Goal: Task Accomplishment & Management: Use online tool/utility

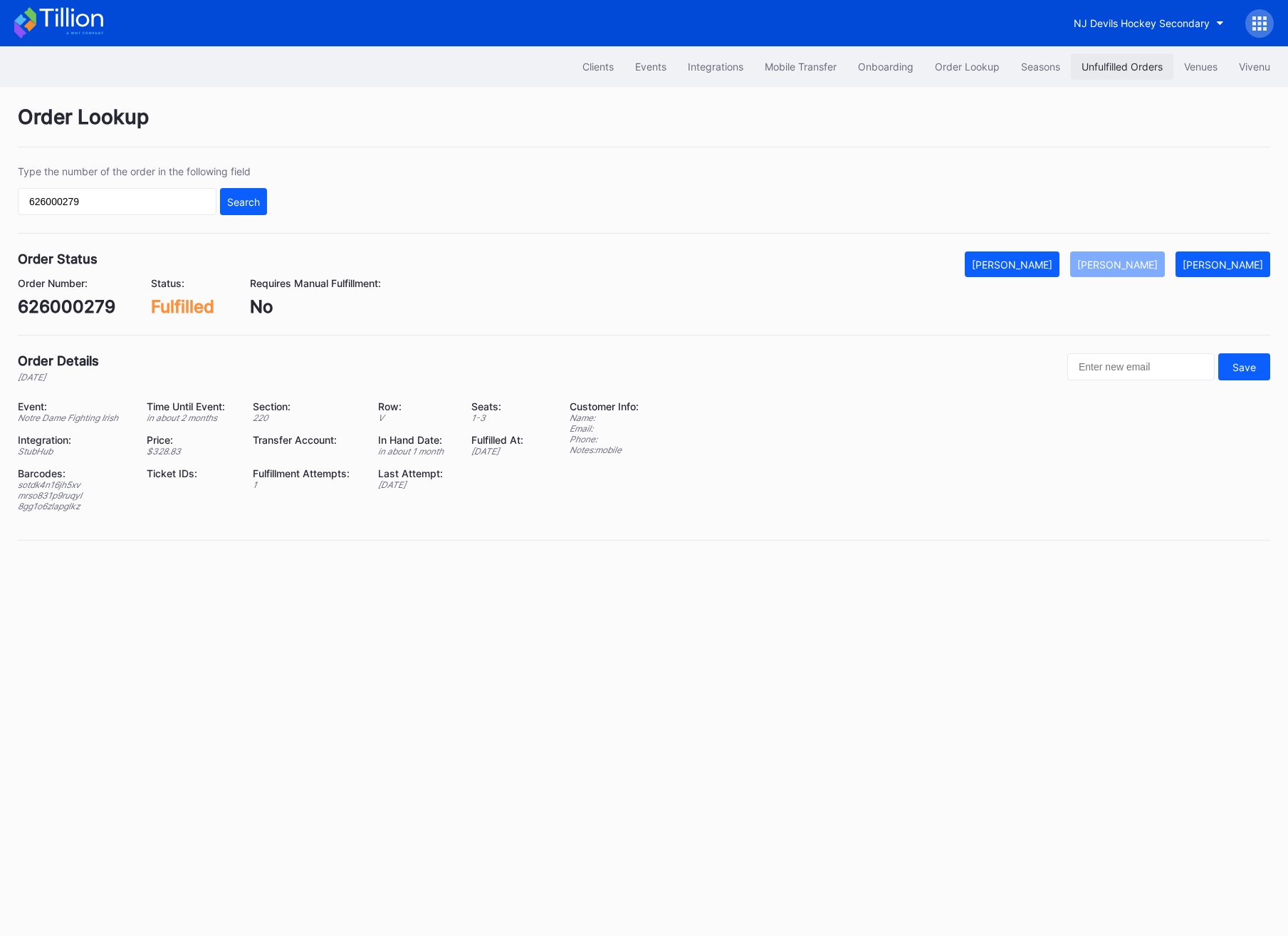
click at [1124, 72] on div "Unfulfilled Orders" at bounding box center [1123, 66] width 81 height 12
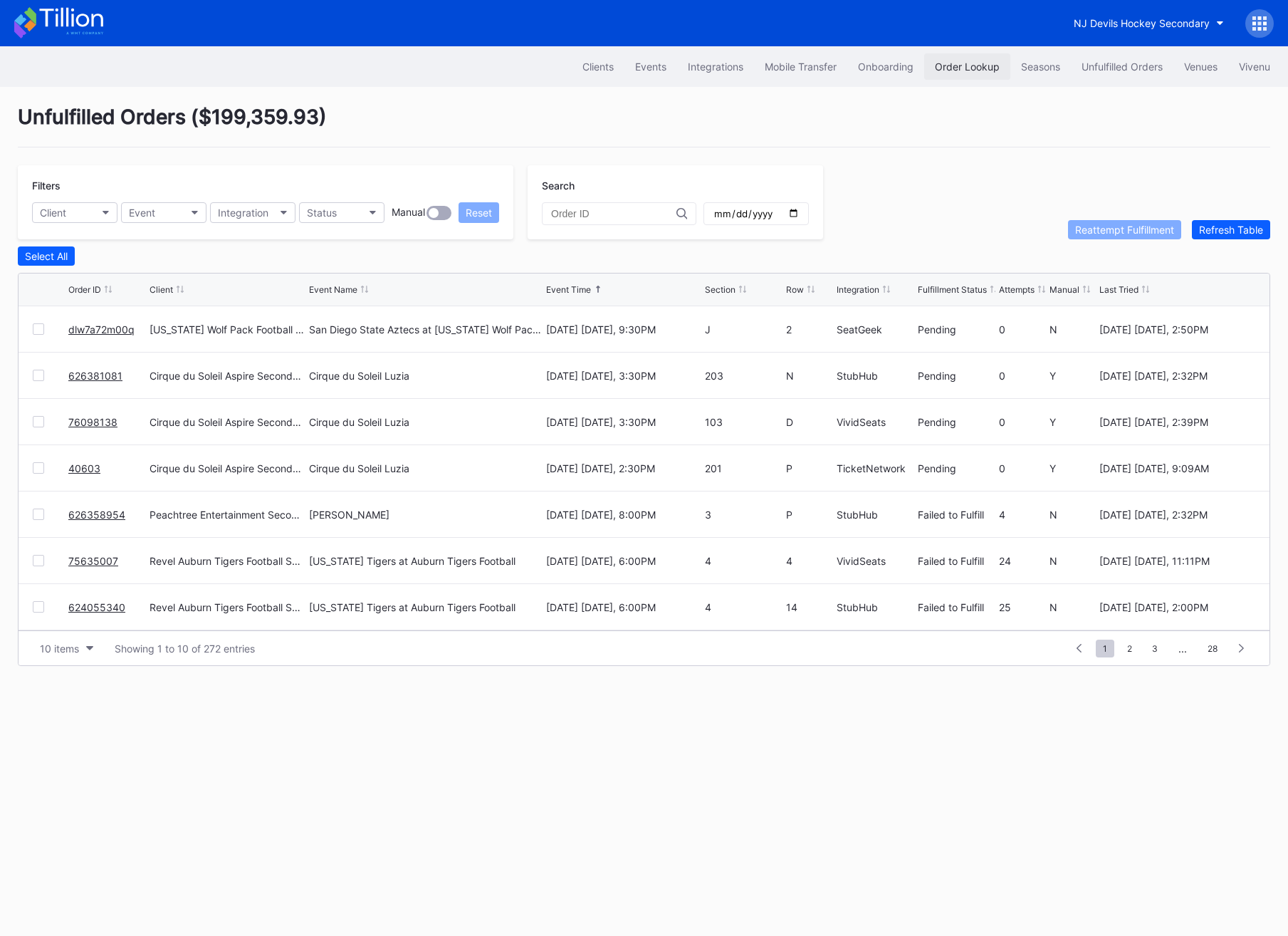
click at [936, 69] on div "Order Lookup" at bounding box center [967, 66] width 65 height 12
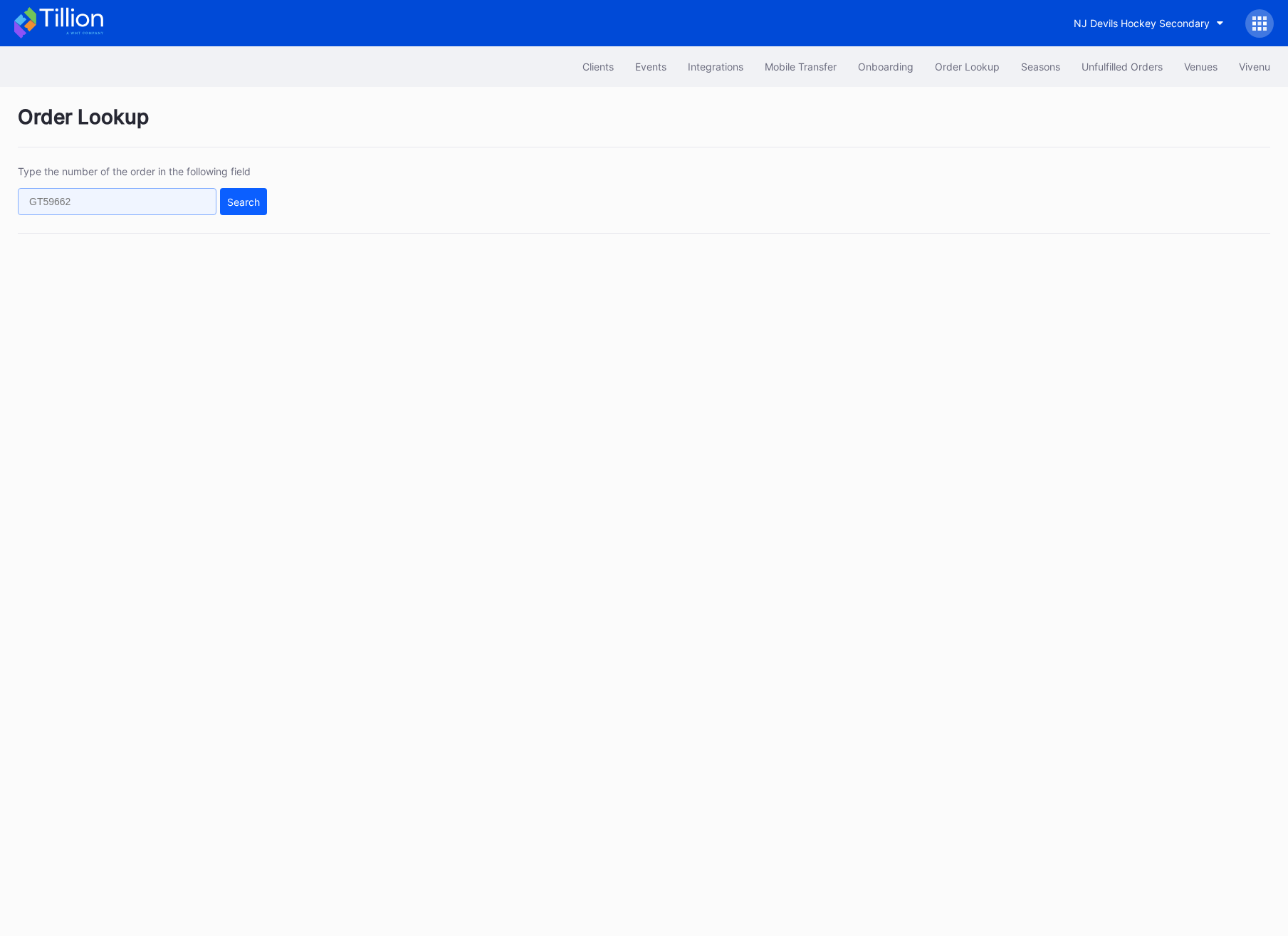
click at [160, 194] on input "text" at bounding box center [117, 201] width 199 height 27
paste input "626000279"
click at [252, 194] on button "Search" at bounding box center [244, 201] width 47 height 27
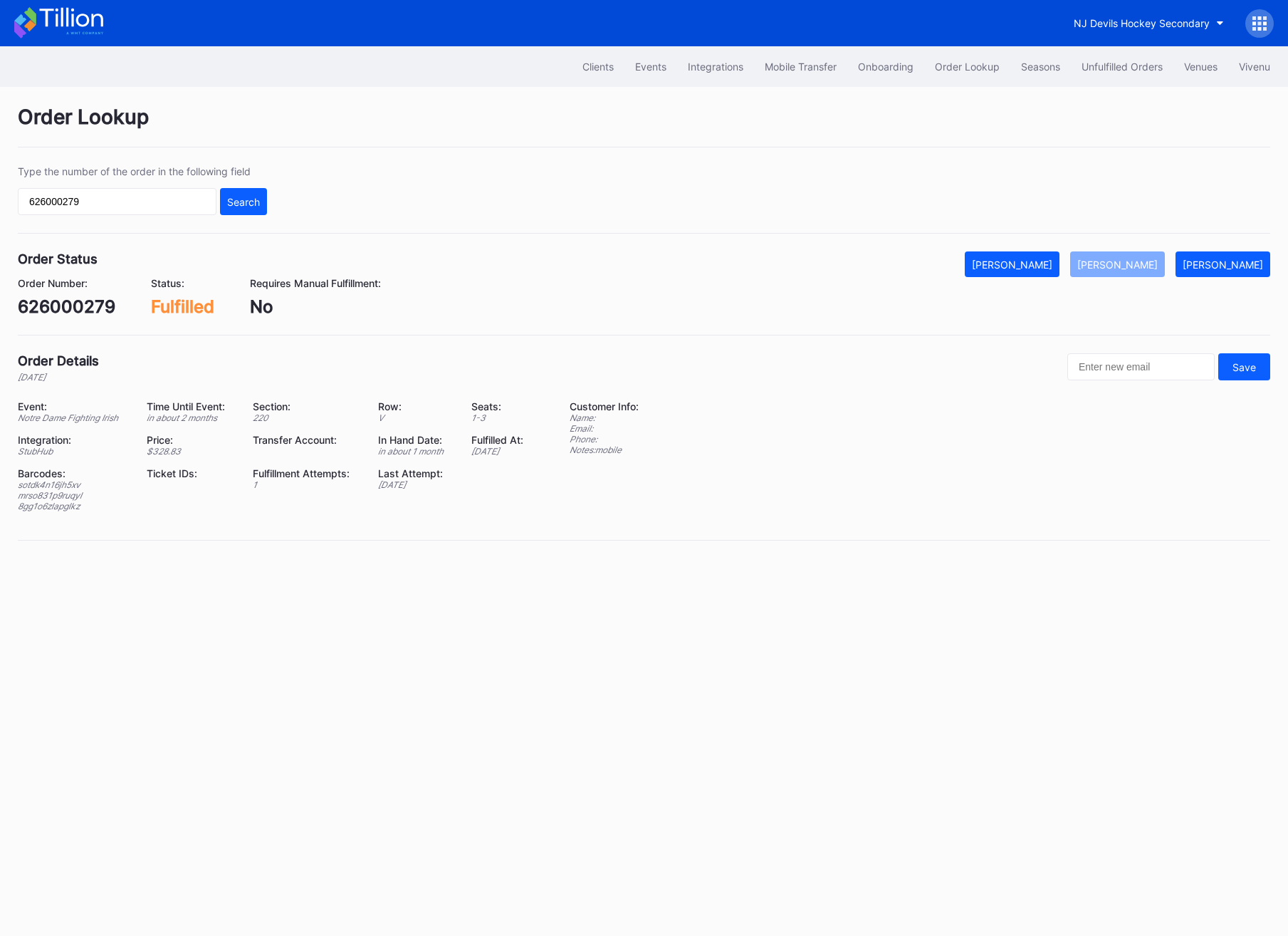
click at [127, 228] on div "Type the number of the order in the following field 626000279 Search" at bounding box center [644, 200] width 1253 height 69
click at [119, 196] on input "626000279" at bounding box center [117, 201] width 199 height 27
paste input "50995177"
click at [230, 196] on div "Search" at bounding box center [244, 201] width 33 height 12
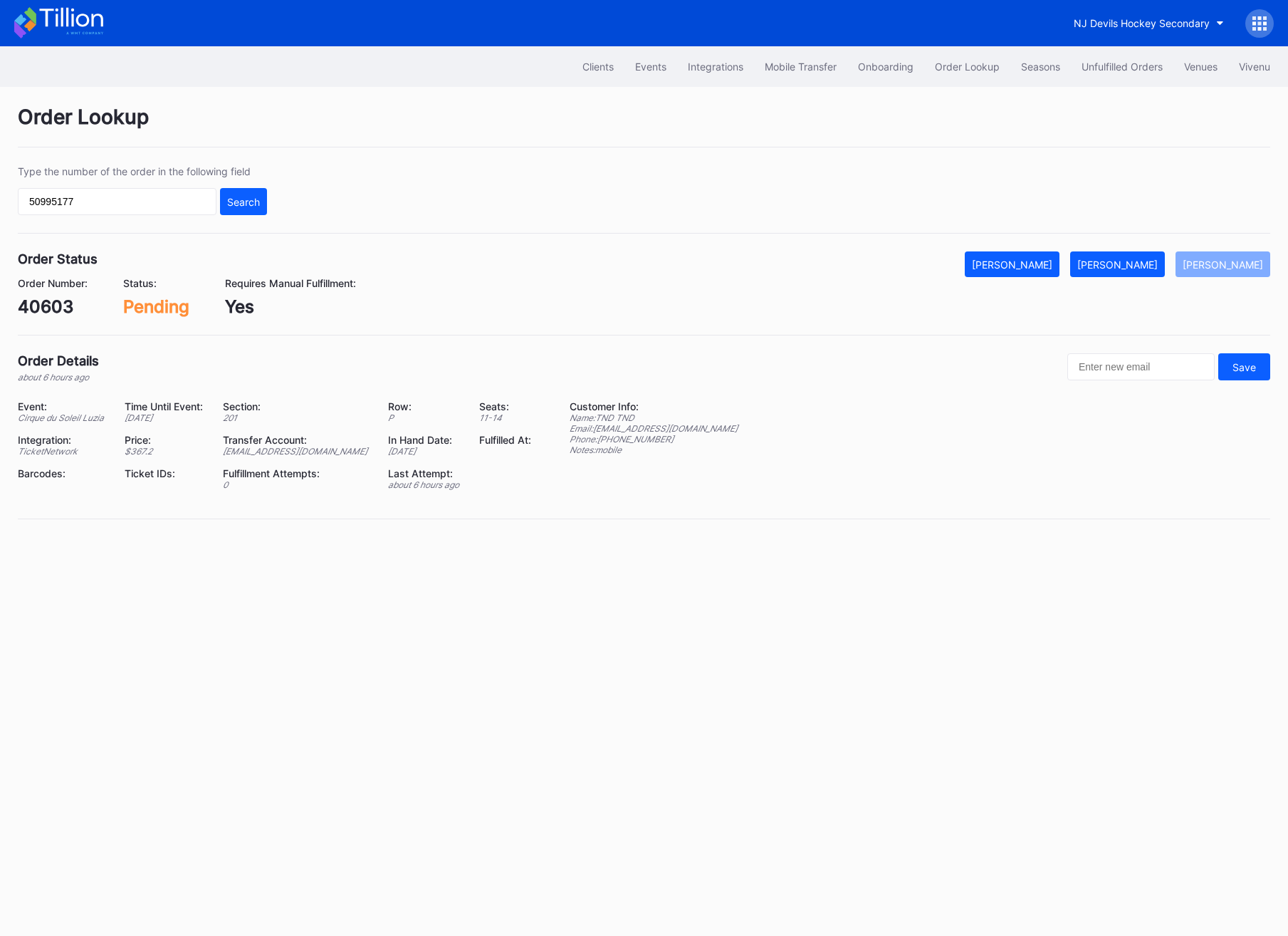
click at [69, 187] on div "Type the number of the order in the following field 50995177 Search" at bounding box center [143, 190] width 249 height 50
click at [79, 204] on input "50995177" at bounding box center [117, 201] width 199 height 27
paste input "626272291"
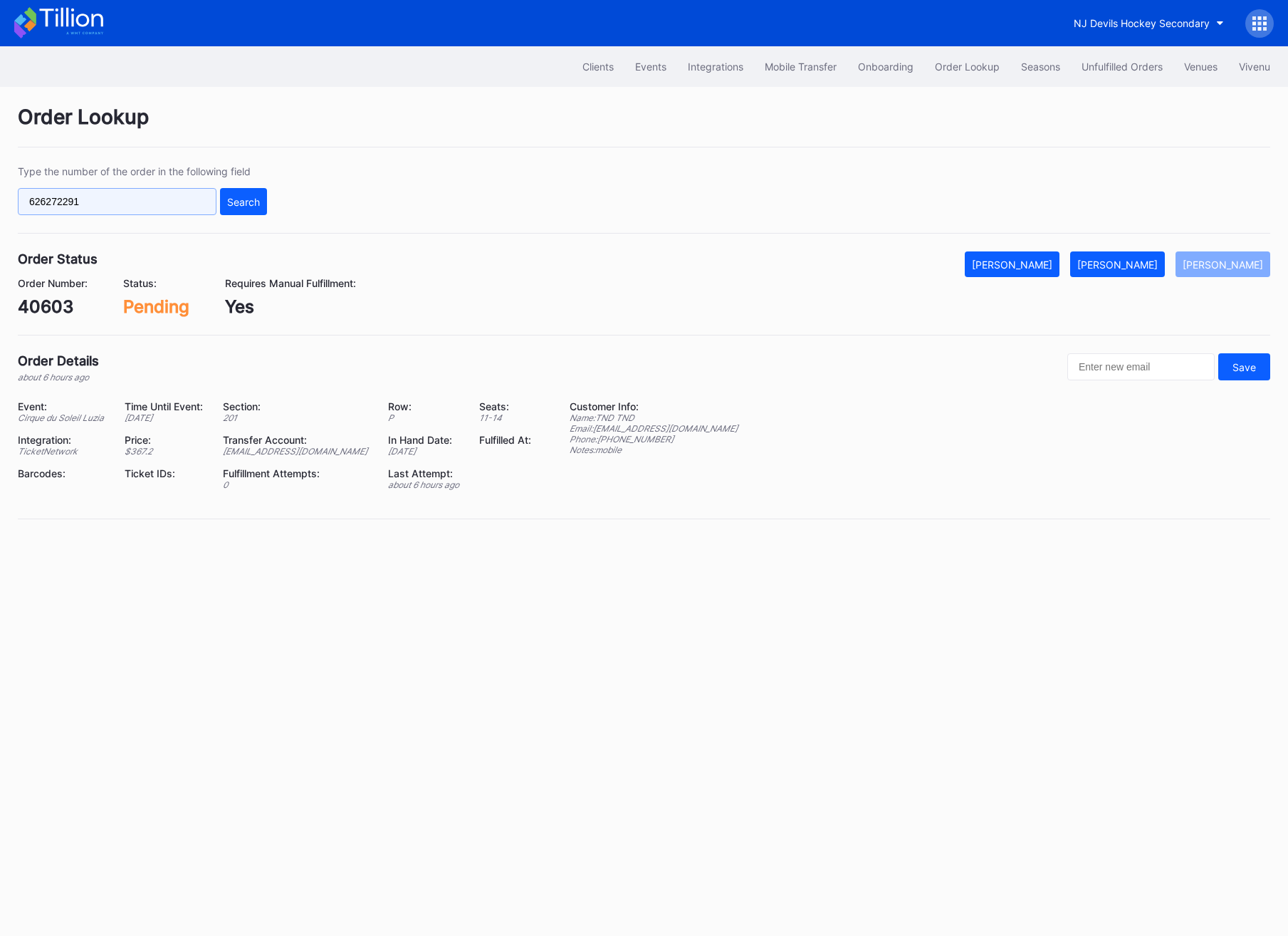
click at [210, 204] on input "626272291" at bounding box center [117, 201] width 199 height 27
type input "626272291"
click at [261, 204] on button "Search" at bounding box center [244, 201] width 47 height 27
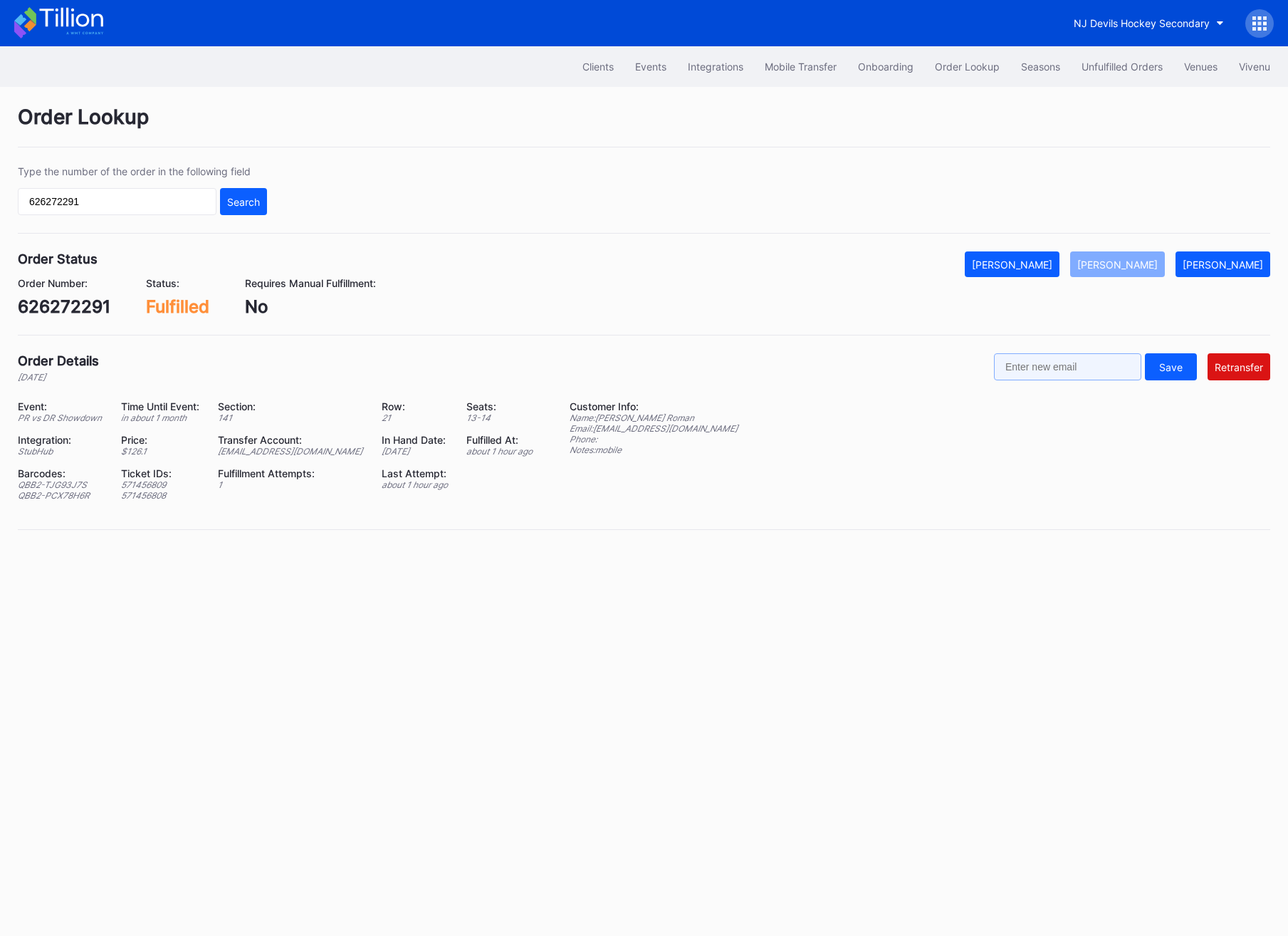
click at [1101, 374] on input "text" at bounding box center [1068, 367] width 147 height 27
paste input "xavierroman023@gmail.com"
type input "xavierroman023@gmail.com"
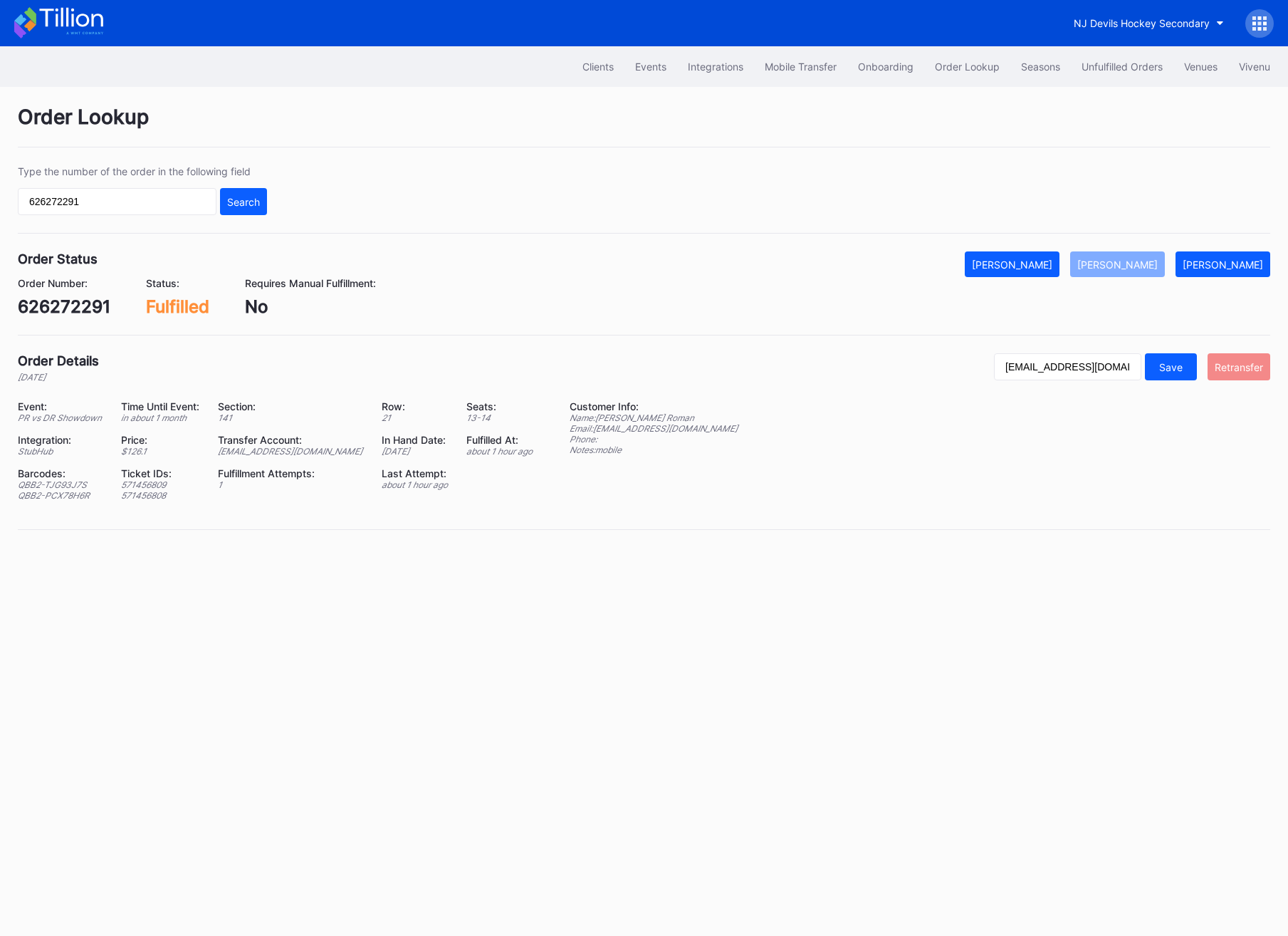
click at [1255, 368] on div "Retransfer" at bounding box center [1239, 367] width 49 height 12
